Goal: Complete application form

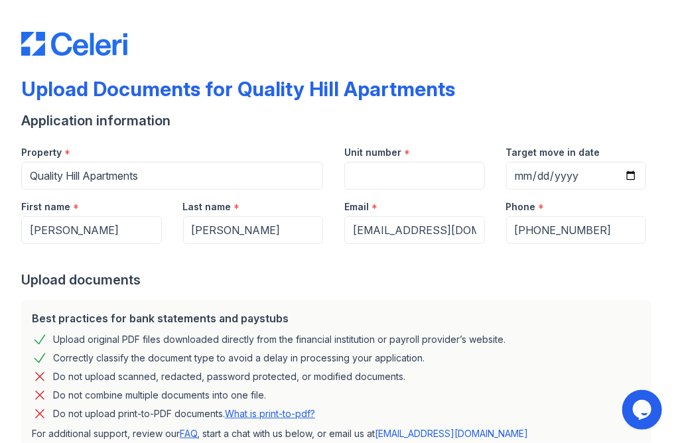
drag, startPoint x: 422, startPoint y: 19, endPoint x: 383, endPoint y: 29, distance: 40.2
click at [567, 0] on html "Upload Documents for Quality Hill Apartments Application information Property *…" at bounding box center [339, 221] width 678 height 443
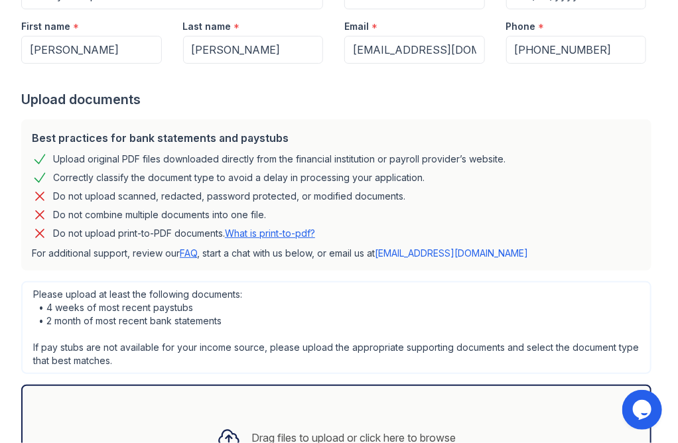
scroll to position [183, 0]
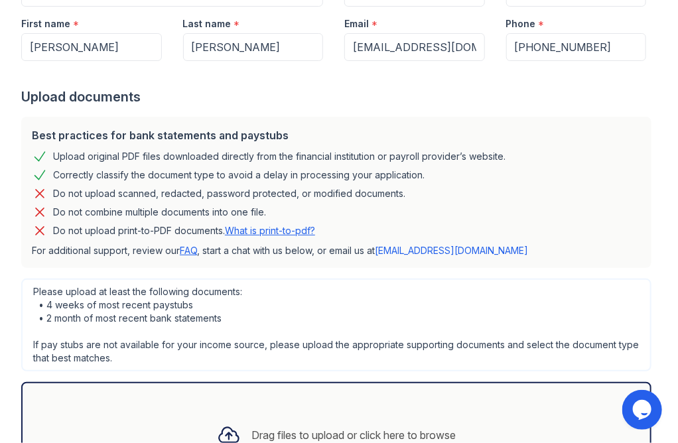
click at [275, 230] on link "What is print-to-pdf?" at bounding box center [270, 230] width 90 height 11
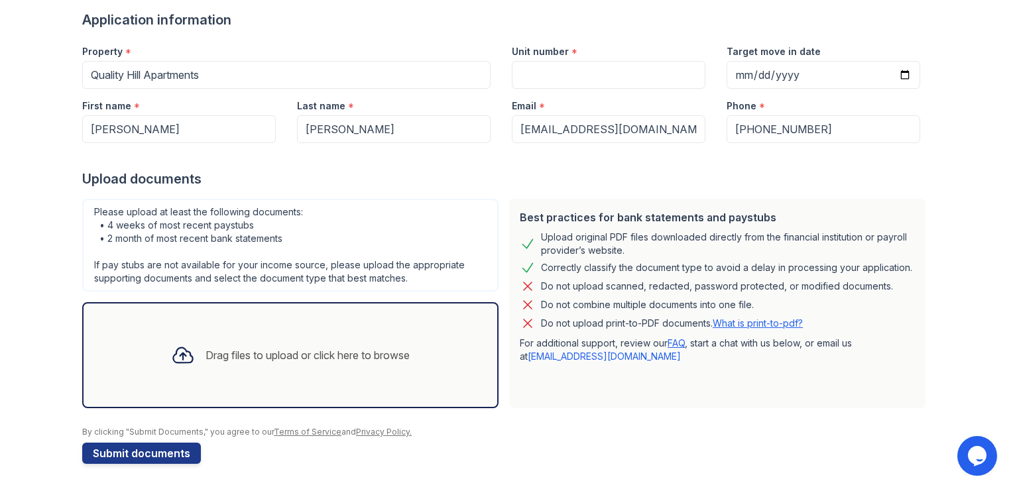
click at [430, 356] on div "Drag files to upload or click here to browse" at bounding box center [290, 355] width 417 height 106
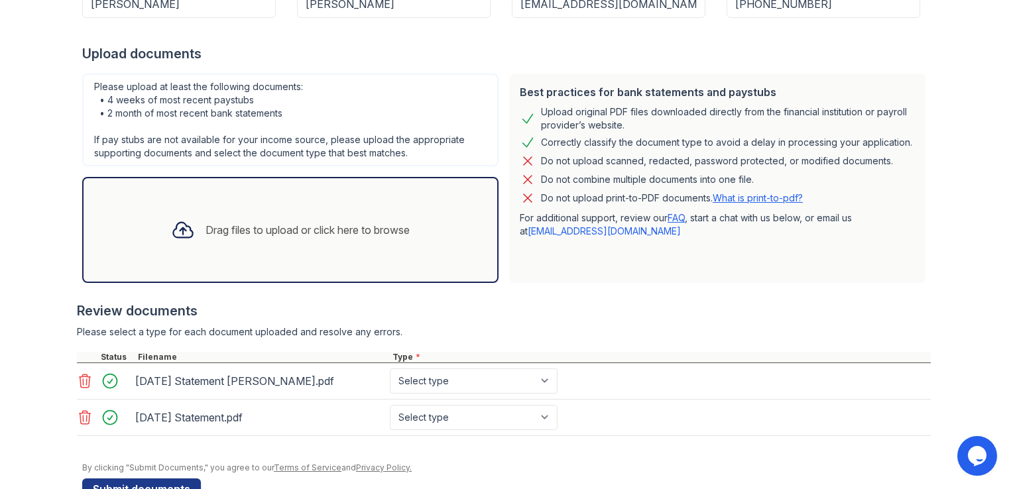
scroll to position [261, 0]
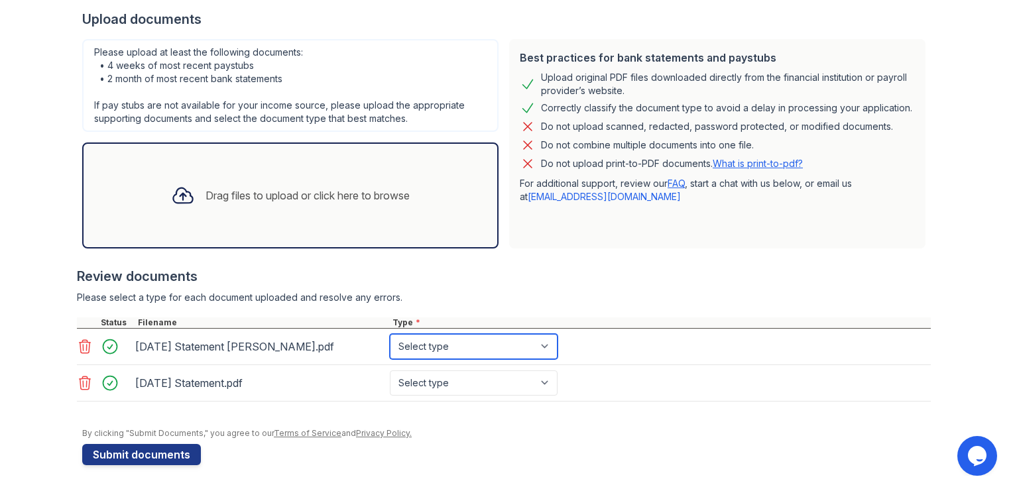
click at [545, 336] on select "Select type Paystub Bank Statement Offer Letter Tax Documents Benefit Award Let…" at bounding box center [474, 346] width 168 height 25
select select "bank_statement"
click at [390, 334] on select "Select type Paystub Bank Statement Offer Letter Tax Documents Benefit Award Let…" at bounding box center [474, 346] width 168 height 25
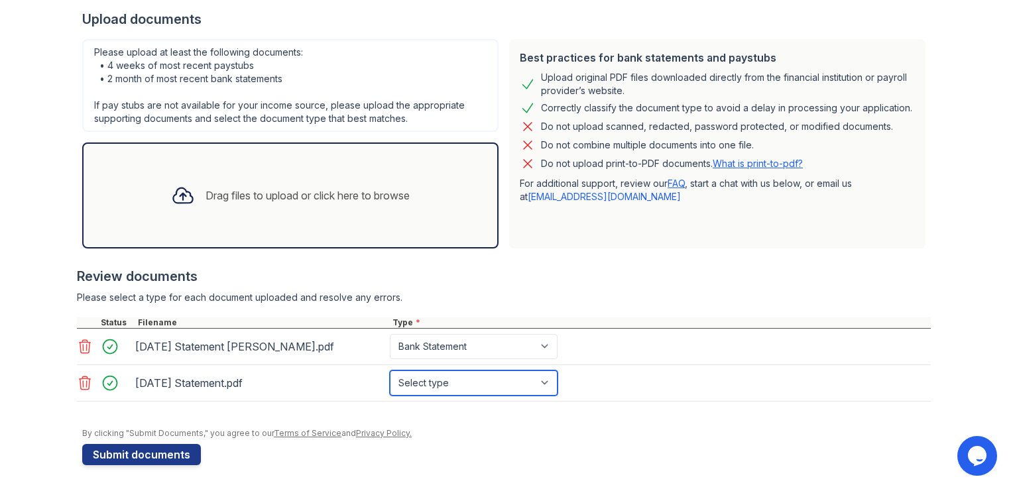
click at [510, 376] on select "Select type Paystub Bank Statement Offer Letter Tax Documents Benefit Award Let…" at bounding box center [474, 383] width 168 height 25
select select "bank_statement"
click at [390, 371] on select "Select type Paystub Bank Statement Offer Letter Tax Documents Benefit Award Let…" at bounding box center [474, 383] width 168 height 25
click at [107, 455] on button "Submit documents" at bounding box center [141, 454] width 119 height 21
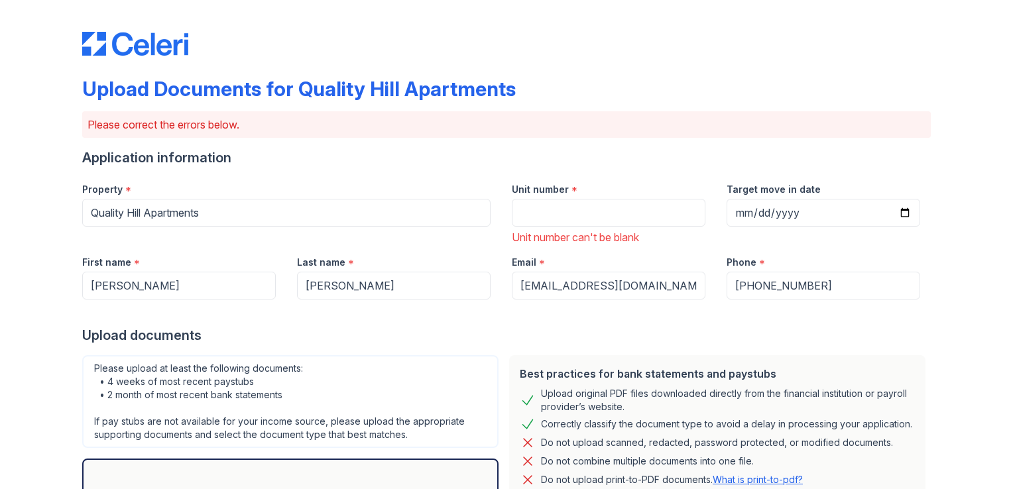
click at [574, 210] on input "Unit number" at bounding box center [609, 213] width 194 height 28
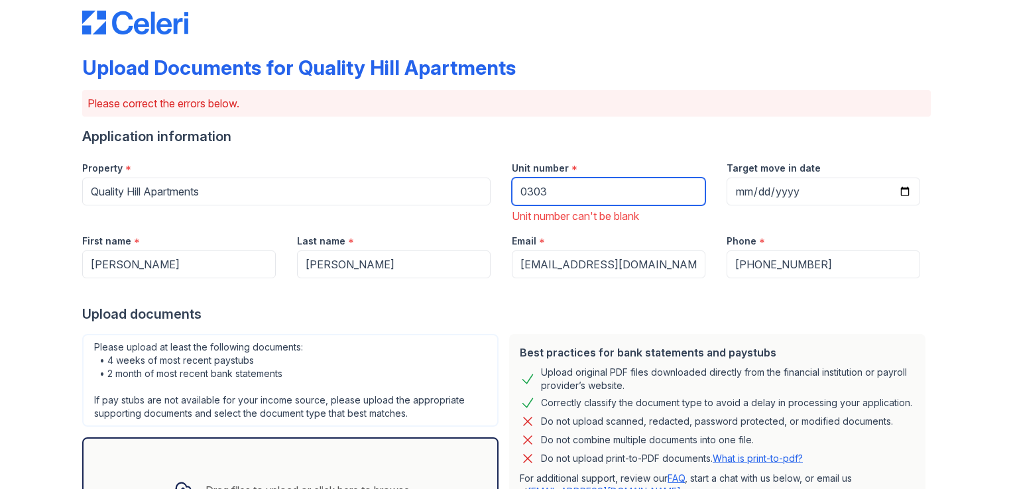
scroll to position [23, 0]
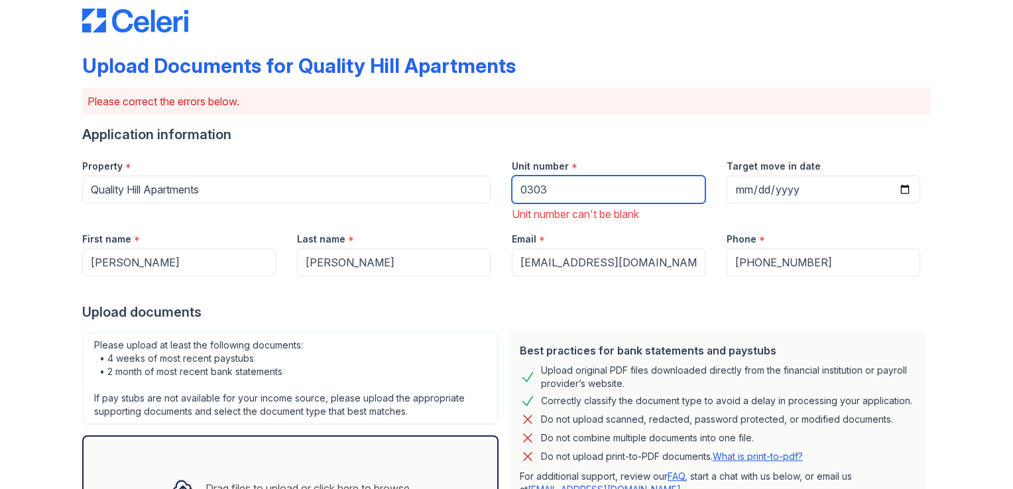
type input "0303"
click at [901, 196] on input "Target move in date" at bounding box center [824, 190] width 194 height 28
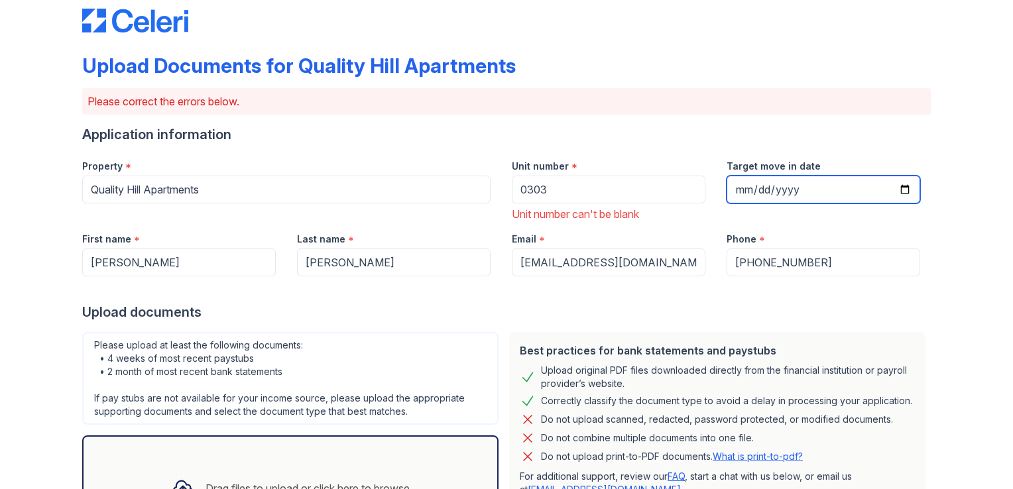
type input "[DATE]"
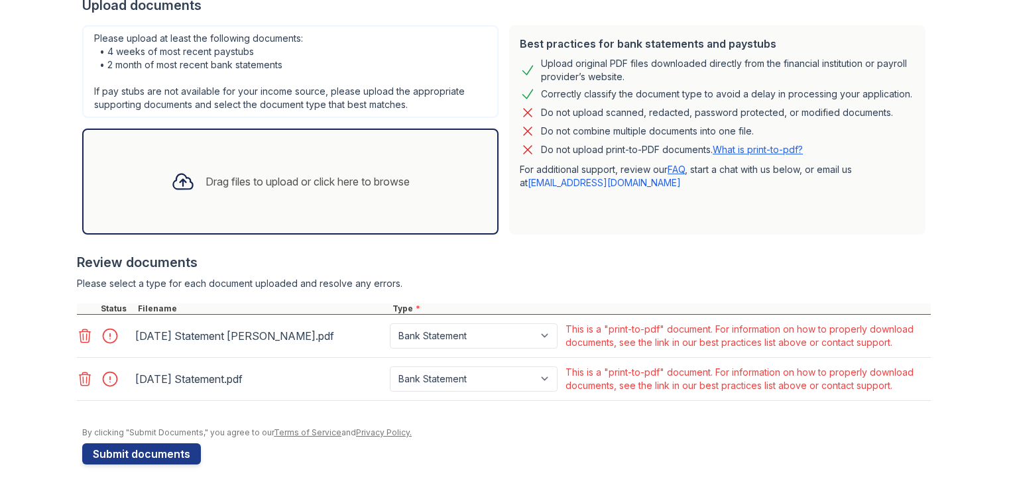
scroll to position [325, 0]
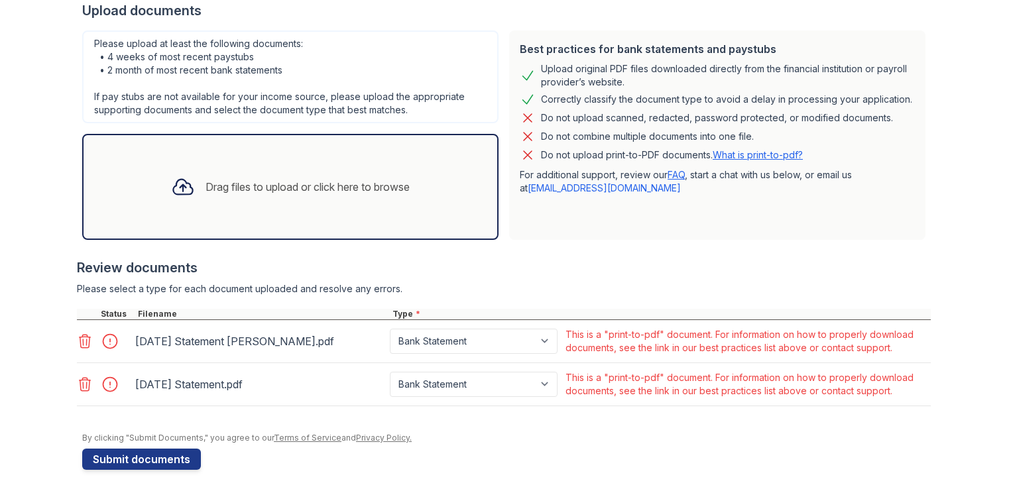
click at [334, 226] on div "Drag files to upload or click here to browse" at bounding box center [290, 187] width 417 height 106
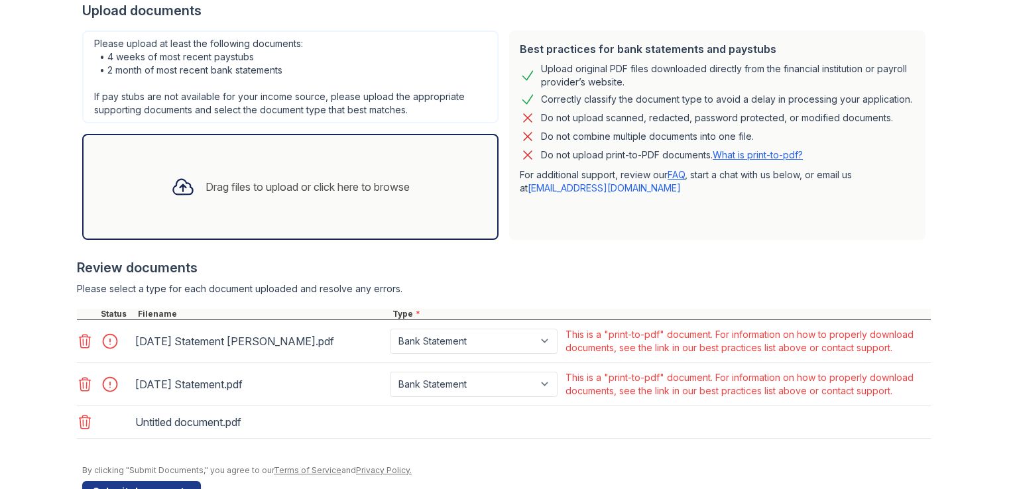
scroll to position [363, 0]
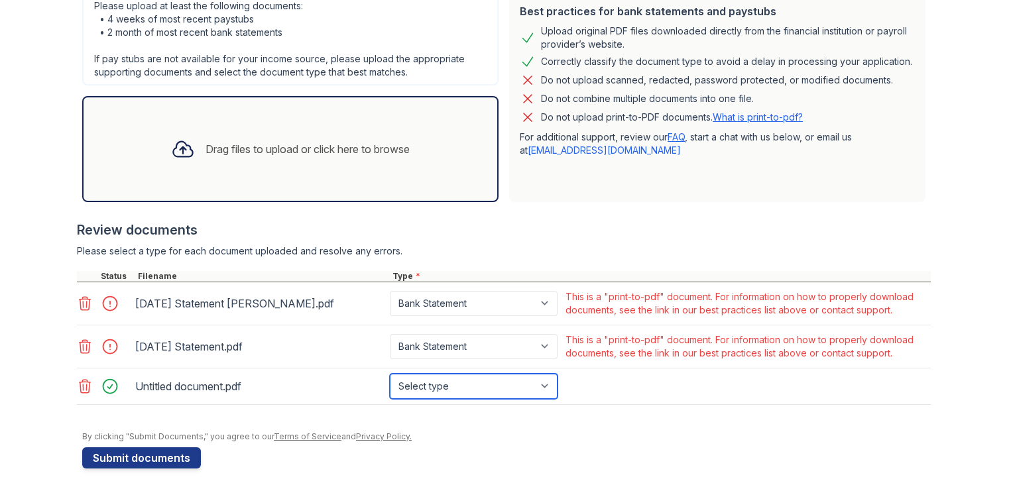
click at [434, 386] on select "Select type Paystub Bank Statement Offer Letter Tax Documents Benefit Award Let…" at bounding box center [474, 386] width 168 height 25
select select "bank_statement"
click at [390, 374] on select "Select type Paystub Bank Statement Offer Letter Tax Documents Benefit Award Let…" at bounding box center [474, 386] width 168 height 25
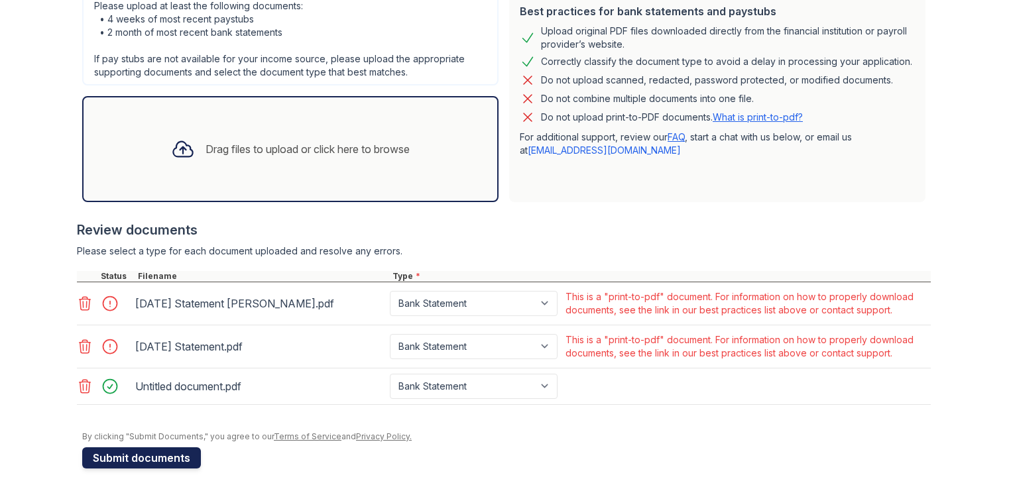
click at [161, 459] on button "Submit documents" at bounding box center [141, 458] width 119 height 21
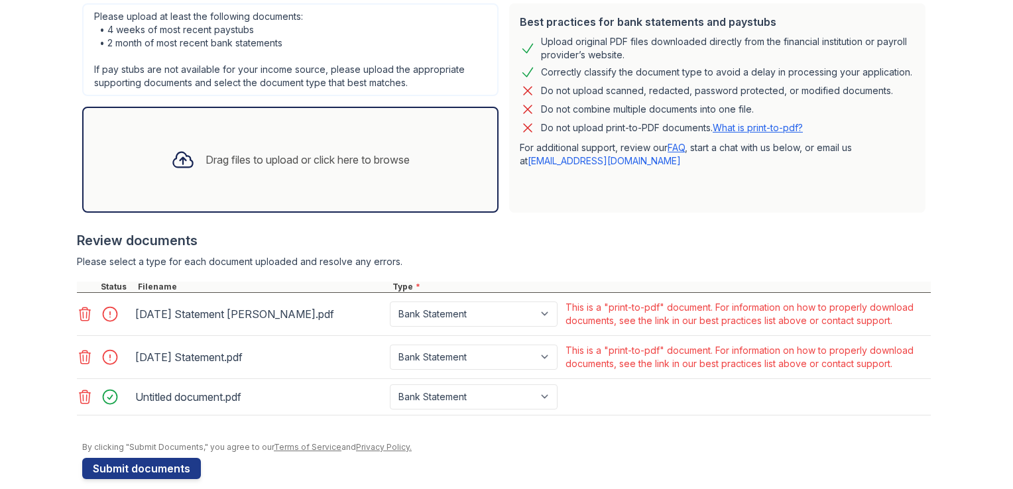
scroll to position [348, 0]
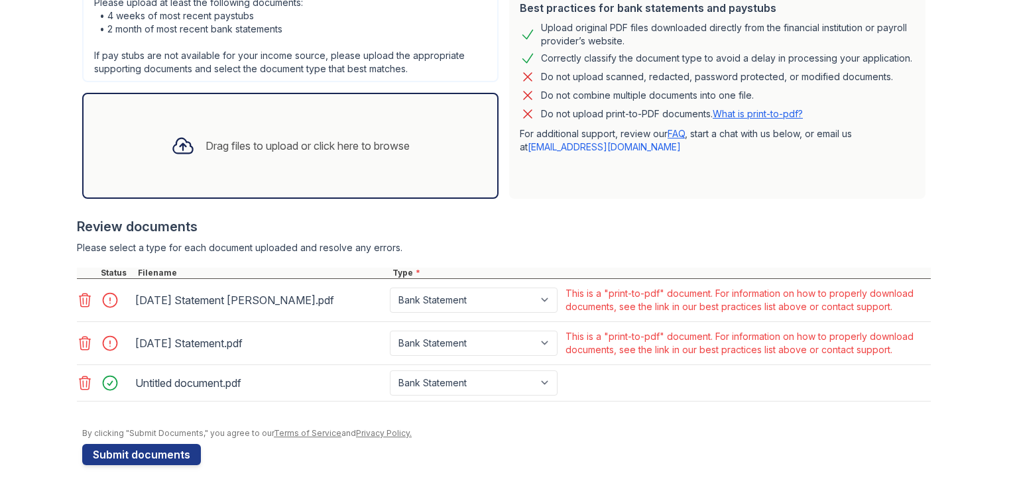
click at [80, 381] on icon at bounding box center [85, 383] width 16 height 16
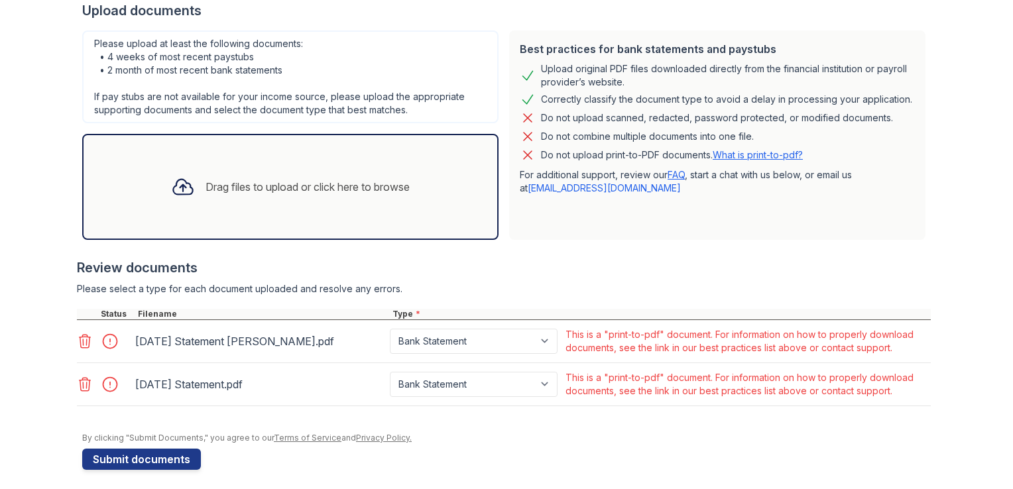
scroll to position [312, 0]
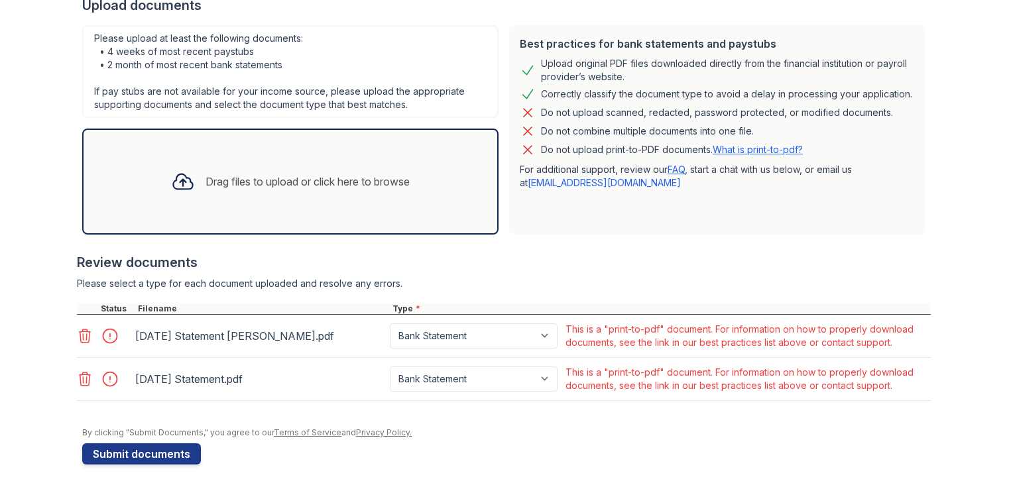
click at [207, 179] on div "Drag files to upload or click here to browse" at bounding box center [308, 182] width 204 height 16
click at [292, 197] on div "Drag files to upload or click here to browse" at bounding box center [290, 181] width 260 height 45
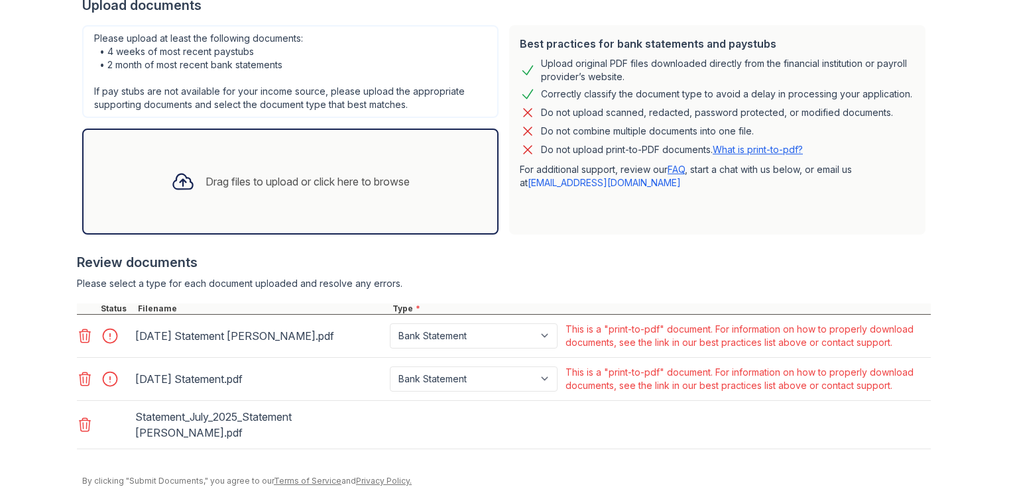
scroll to position [319, 0]
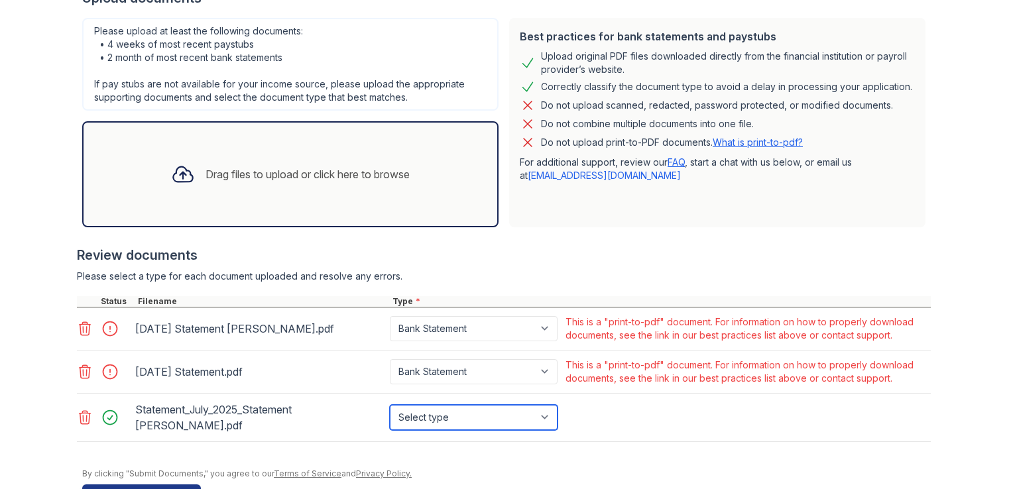
click at [474, 416] on select "Select type Paystub Bank Statement Offer Letter Tax Documents Benefit Award Let…" at bounding box center [474, 417] width 168 height 25
select select "bank_statement"
click at [390, 405] on select "Select type Paystub Bank Statement Offer Letter Tax Documents Benefit Award Let…" at bounding box center [474, 417] width 168 height 25
click at [168, 485] on button "Submit documents" at bounding box center [141, 495] width 119 height 21
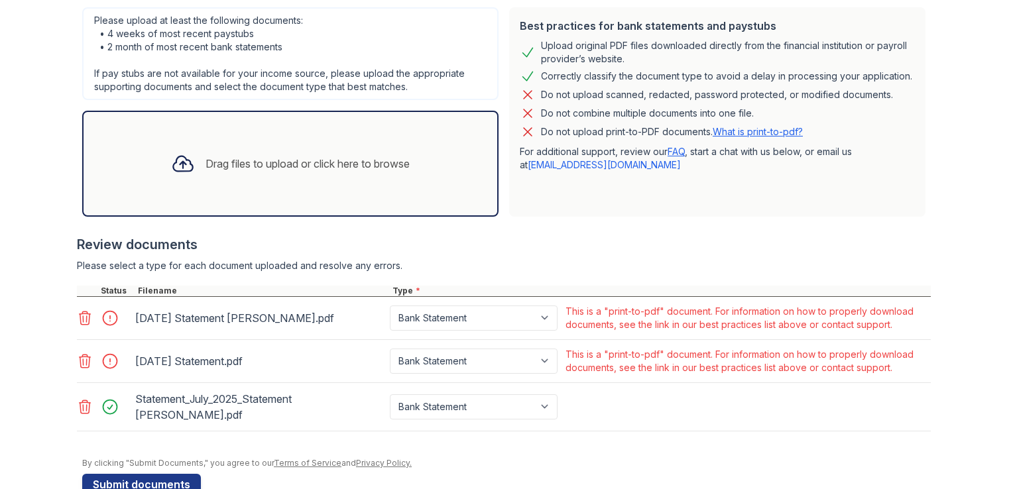
scroll to position [348, 0]
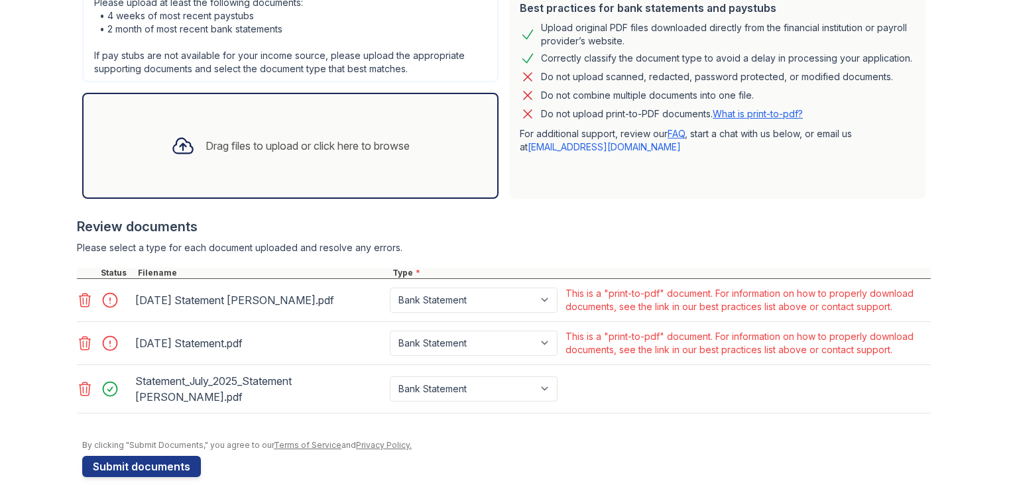
click at [77, 397] on div "Statement_July_2025_Statement [PERSON_NAME].pdf Paystub Bank Statement Offer Le…" at bounding box center [504, 389] width 854 height 48
click at [80, 383] on icon at bounding box center [85, 389] width 11 height 13
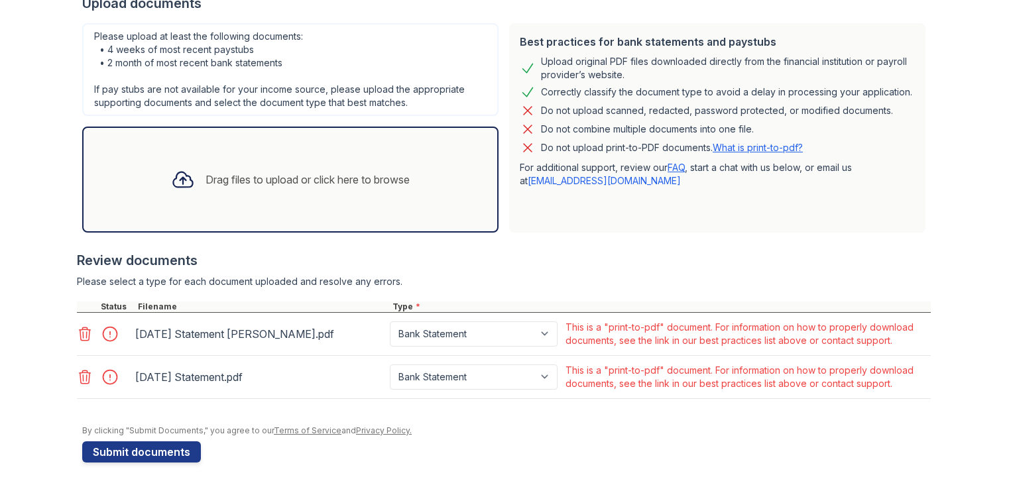
scroll to position [312, 0]
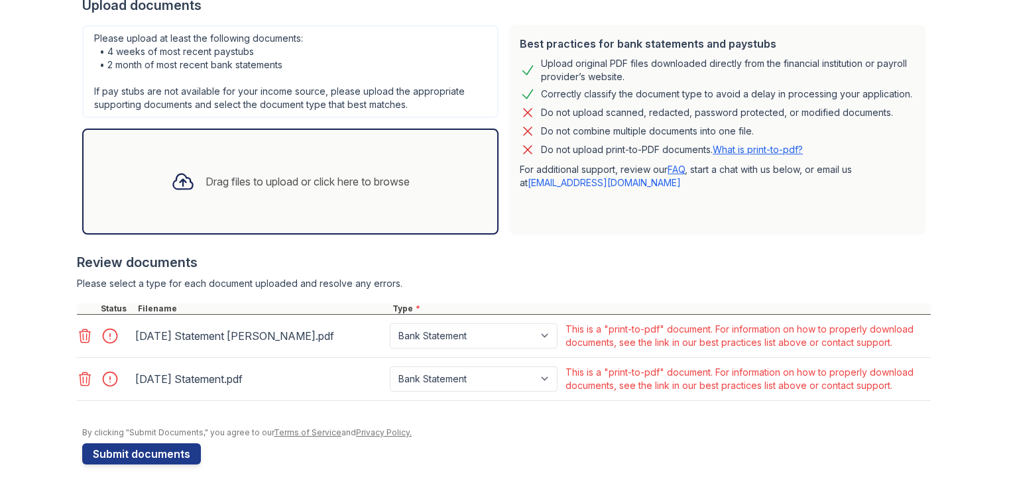
click at [293, 218] on div "Drag files to upload or click here to browse" at bounding box center [290, 182] width 417 height 106
click at [82, 340] on icon at bounding box center [85, 336] width 16 height 16
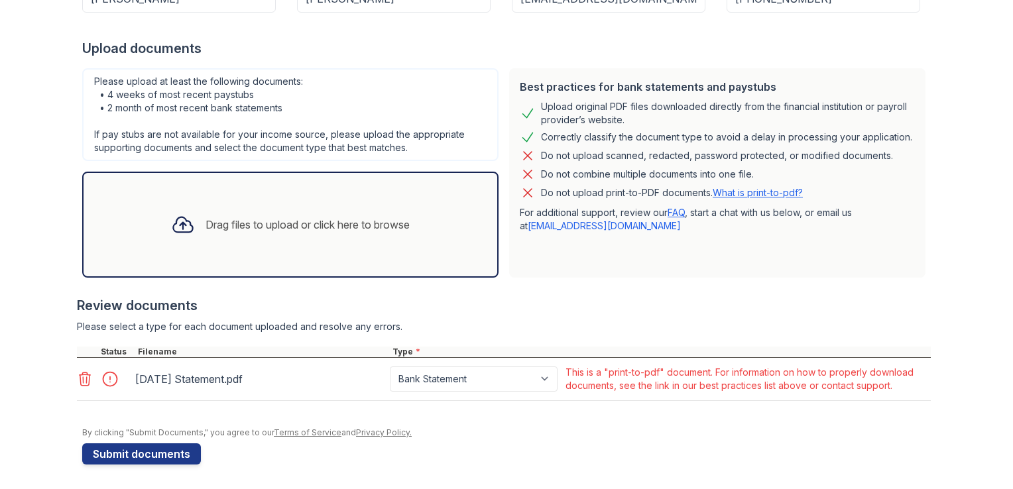
click at [339, 206] on div "Drag files to upload or click here to browse" at bounding box center [290, 224] width 260 height 45
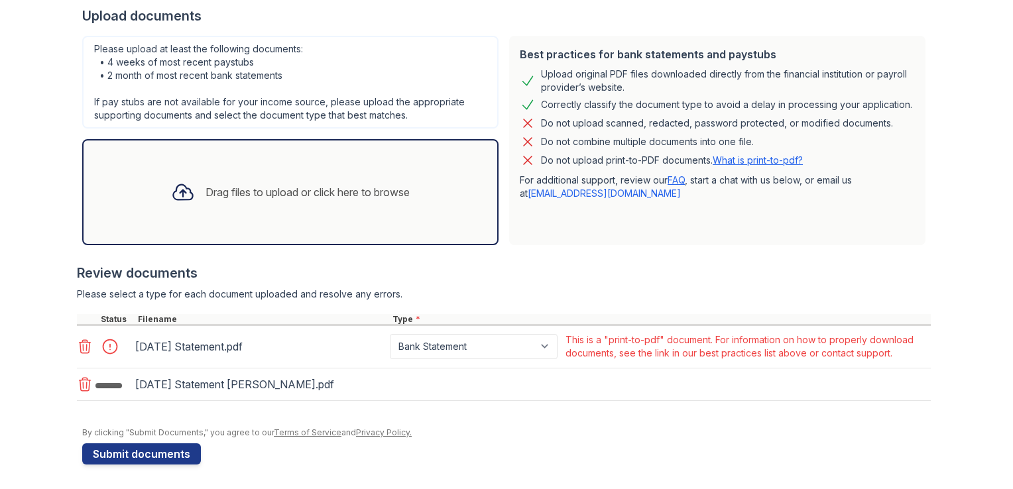
scroll to position [305, 0]
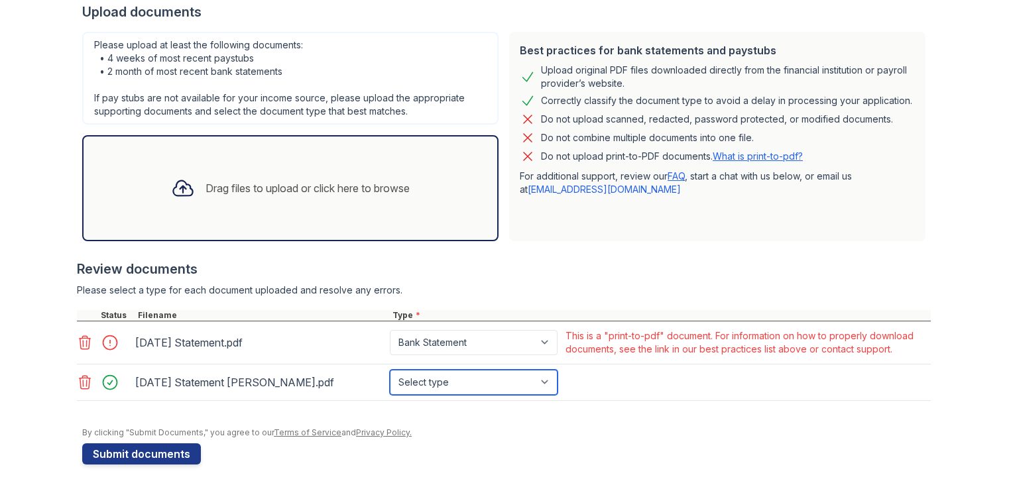
click at [461, 381] on select "Select type Paystub Bank Statement Offer Letter Tax Documents Benefit Award Let…" at bounding box center [474, 382] width 168 height 25
select select "bank_statement"
click at [390, 370] on select "Select type Paystub Bank Statement Offer Letter Tax Documents Benefit Award Let…" at bounding box center [474, 382] width 168 height 25
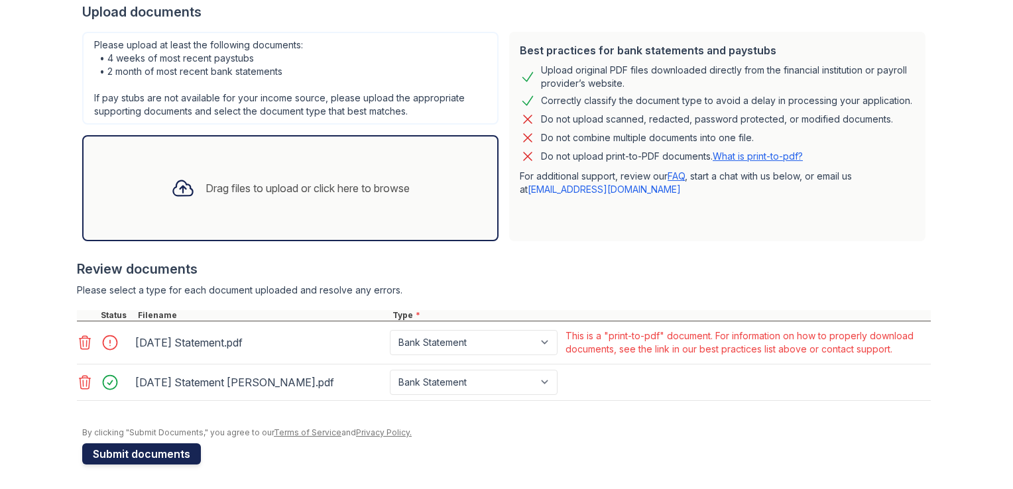
click at [137, 450] on button "Submit documents" at bounding box center [141, 454] width 119 height 21
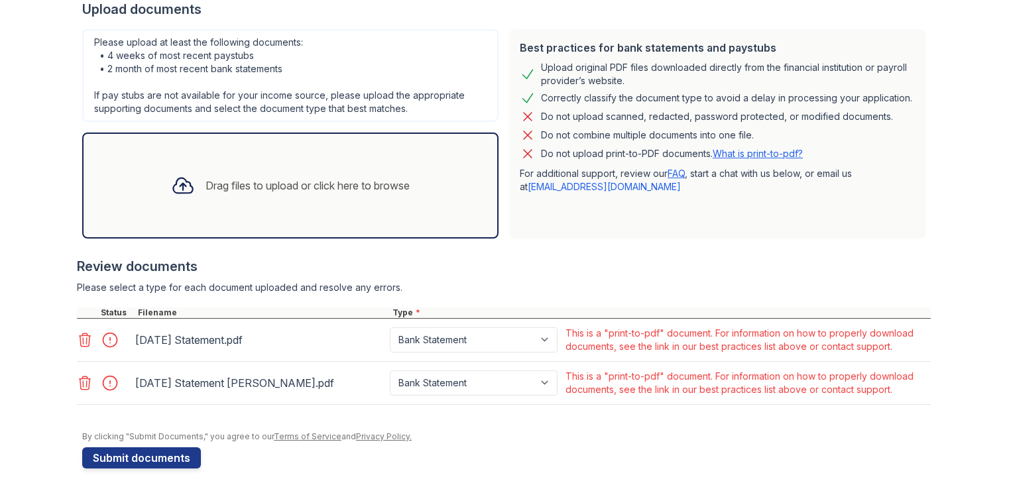
scroll to position [312, 0]
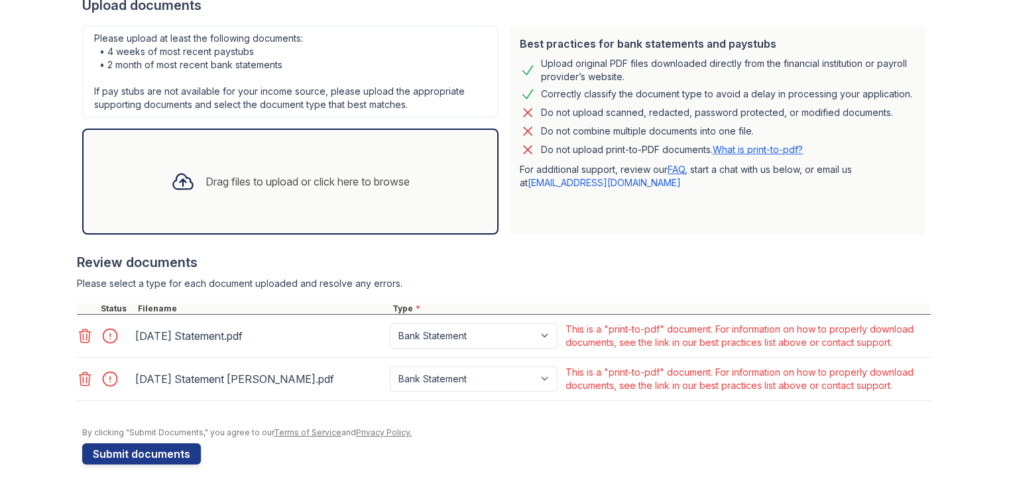
click at [79, 336] on icon at bounding box center [85, 336] width 16 height 16
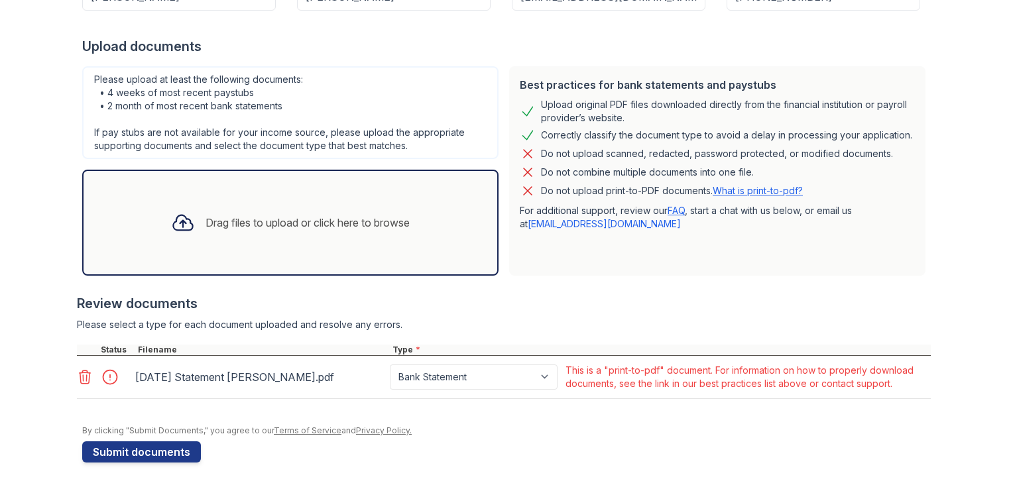
scroll to position [269, 0]
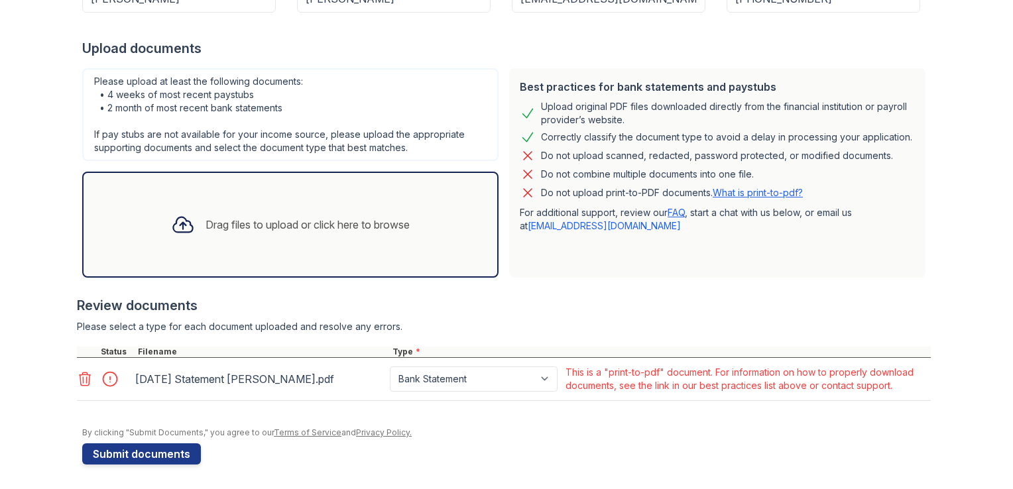
click at [263, 227] on div "Drag files to upload or click here to browse" at bounding box center [308, 225] width 204 height 16
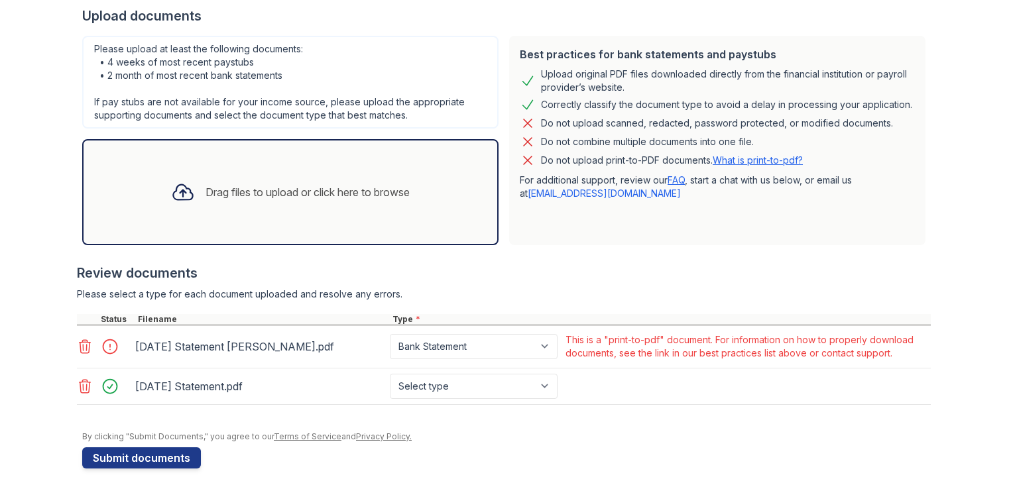
scroll to position [305, 0]
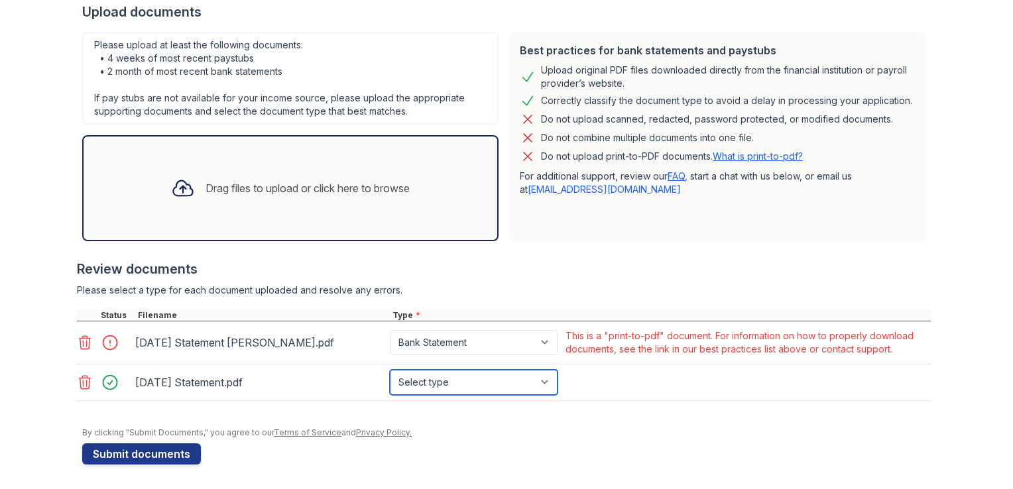
click at [456, 386] on select "Select type Paystub Bank Statement Offer Letter Tax Documents Benefit Award Let…" at bounding box center [474, 382] width 168 height 25
select select "bank_statement"
click at [390, 370] on select "Select type Paystub Bank Statement Offer Letter Tax Documents Benefit Award Let…" at bounding box center [474, 382] width 168 height 25
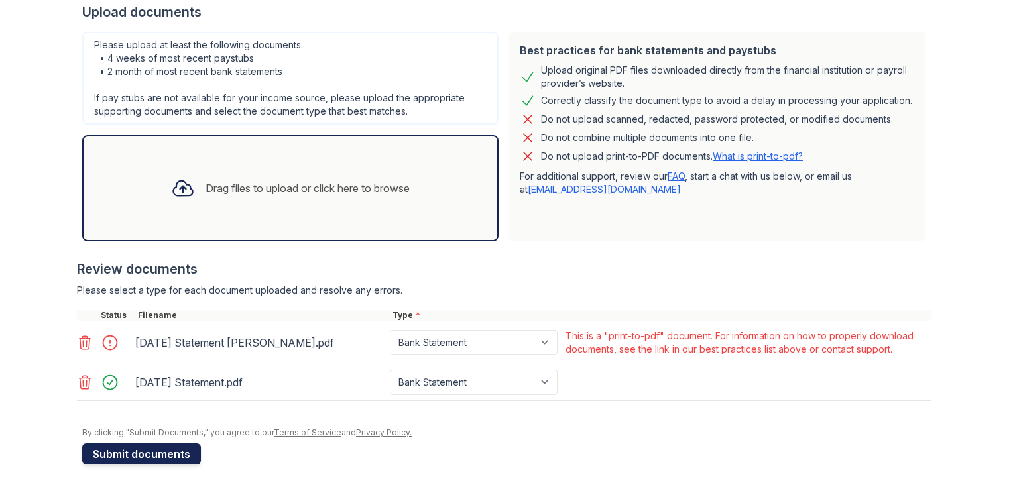
drag, startPoint x: 175, startPoint y: 456, endPoint x: 99, endPoint y: 452, distance: 76.3
click at [99, 452] on button "Submit documents" at bounding box center [141, 454] width 119 height 21
click at [84, 381] on icon at bounding box center [85, 382] width 11 height 13
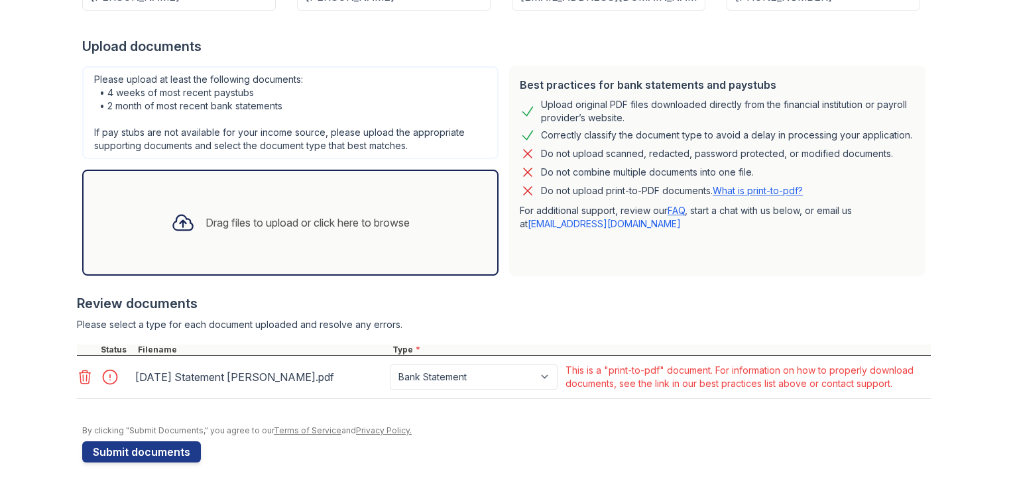
scroll to position [269, 0]
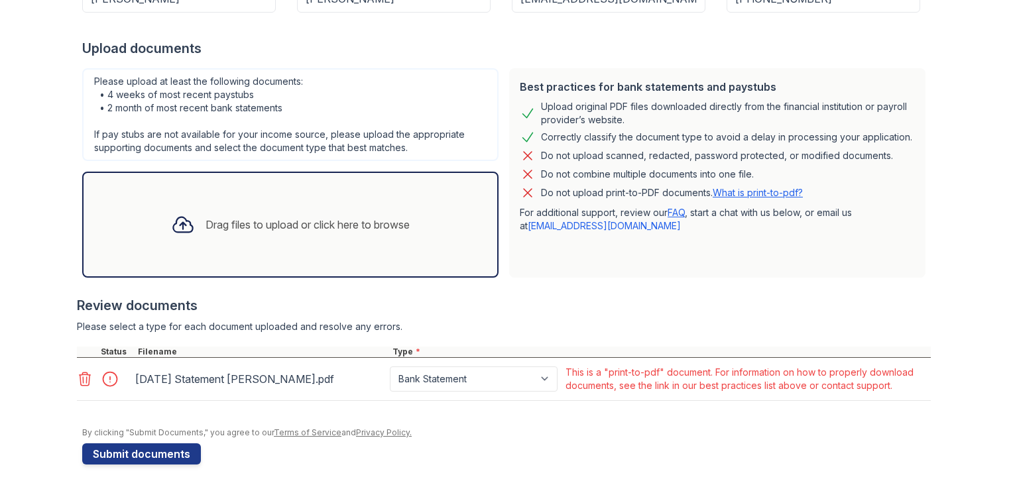
click at [274, 232] on div "Drag files to upload or click here to browse" at bounding box center [290, 224] width 260 height 45
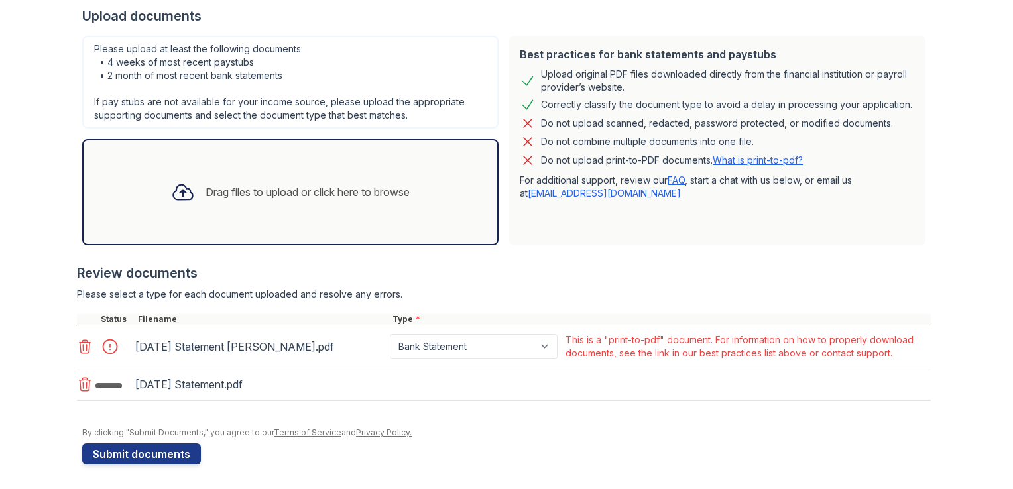
scroll to position [305, 0]
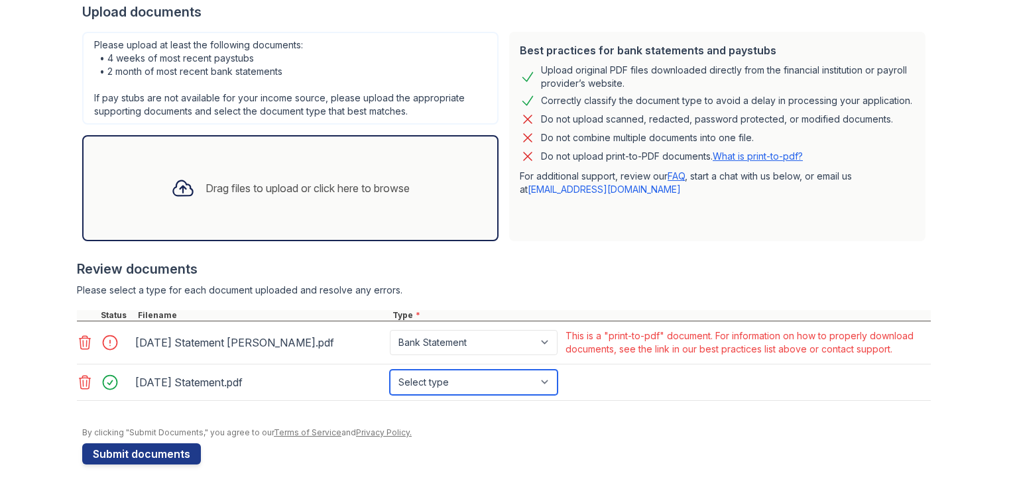
click at [468, 391] on select "Select type Paystub Bank Statement Offer Letter Tax Documents Benefit Award Let…" at bounding box center [474, 382] width 168 height 25
select select "bank_statement"
click at [390, 370] on select "Select type Paystub Bank Statement Offer Letter Tax Documents Benefit Award Let…" at bounding box center [474, 382] width 168 height 25
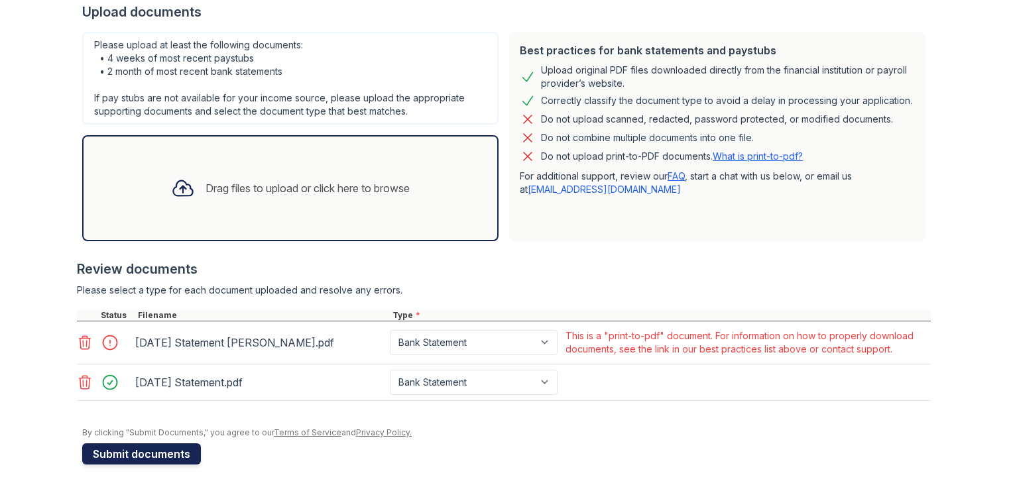
click at [183, 460] on button "Submit documents" at bounding box center [141, 454] width 119 height 21
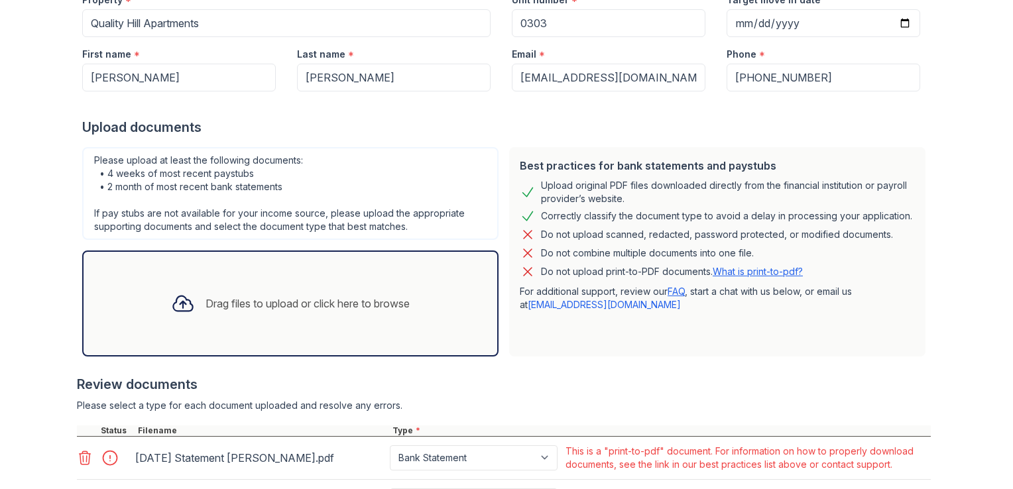
scroll to position [312, 0]
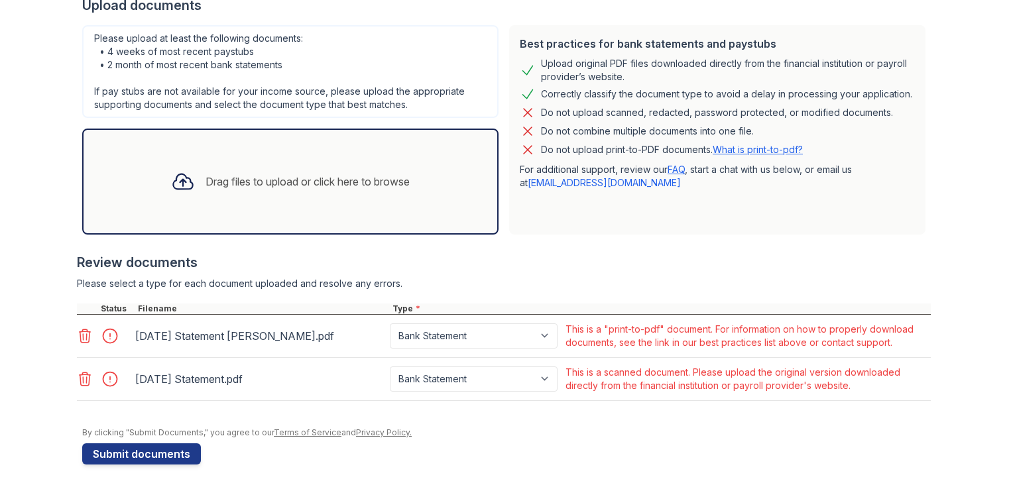
click at [77, 338] on icon at bounding box center [85, 336] width 16 height 16
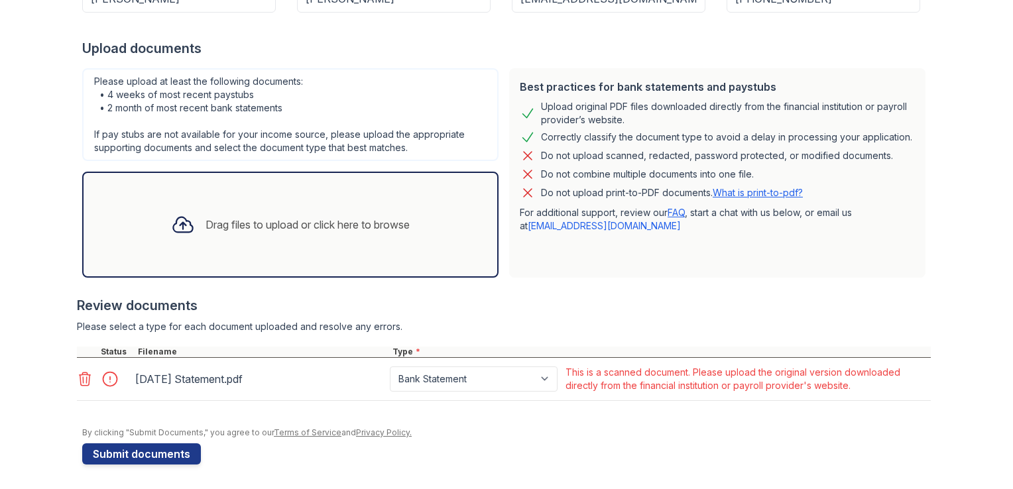
click at [77, 379] on icon at bounding box center [85, 379] width 16 height 16
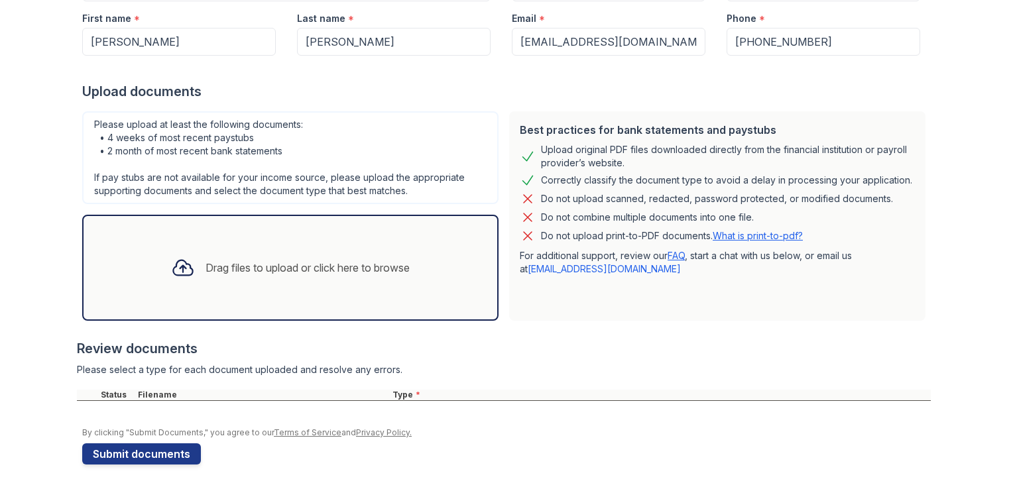
click at [303, 242] on div "Drag files to upload or click here to browse" at bounding box center [290, 268] width 417 height 106
click at [235, 284] on div "Drag files to upload or click here to browse" at bounding box center [290, 267] width 260 height 45
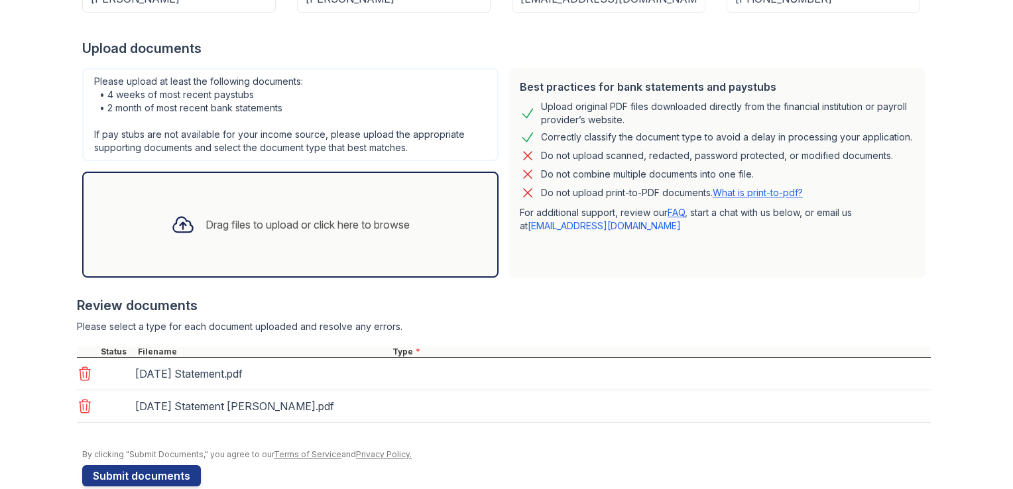
scroll to position [290, 0]
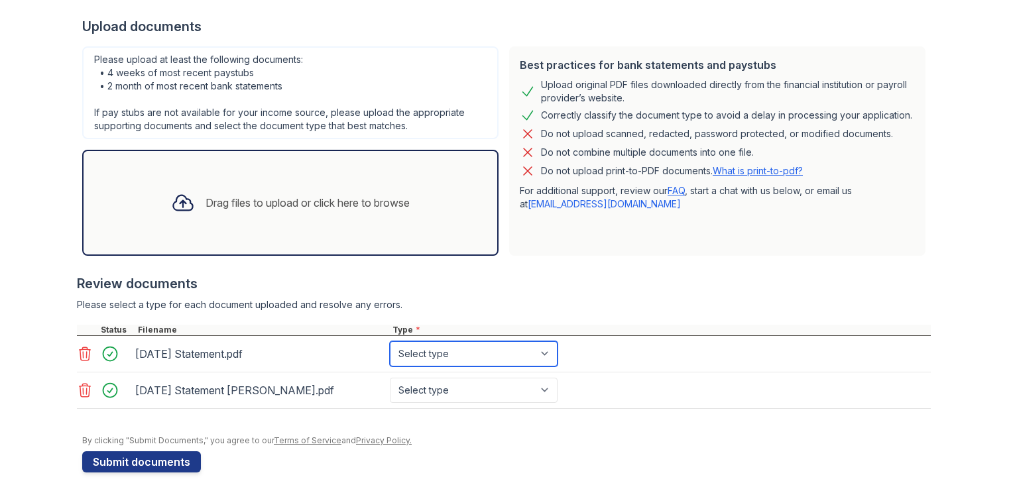
click at [494, 342] on select "Select type Paystub Bank Statement Offer Letter Tax Documents Benefit Award Let…" at bounding box center [474, 354] width 168 height 25
select select "bank_statement"
click at [390, 342] on select "Select type Paystub Bank Statement Offer Letter Tax Documents Benefit Award Let…" at bounding box center [474, 354] width 168 height 25
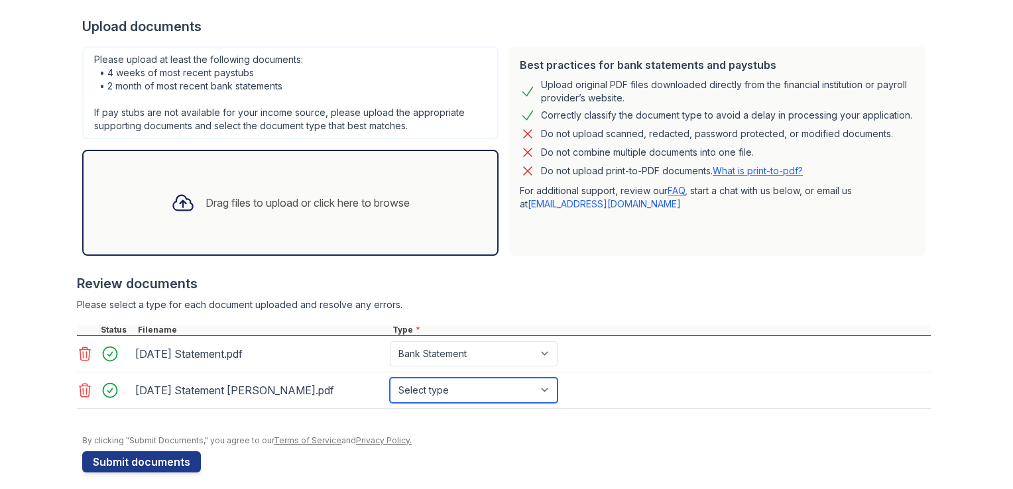
click at [450, 379] on select "Select type Paystub Bank Statement Offer Letter Tax Documents Benefit Award Let…" at bounding box center [474, 390] width 168 height 25
select select "bank_statement"
click at [390, 378] on select "Select type Paystub Bank Statement Offer Letter Tax Documents Benefit Award Let…" at bounding box center [474, 390] width 168 height 25
click at [620, 251] on div "Best practices for bank statements and paystubs Upload original PDF files downl…" at bounding box center [717, 151] width 417 height 210
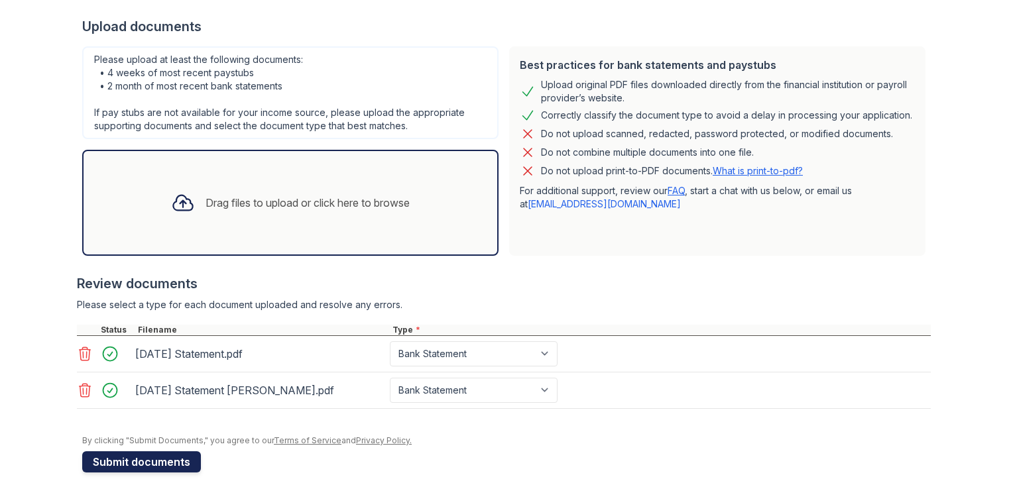
click at [153, 453] on button "Submit documents" at bounding box center [141, 462] width 119 height 21
